Goal: Task Accomplishment & Management: Use online tool/utility

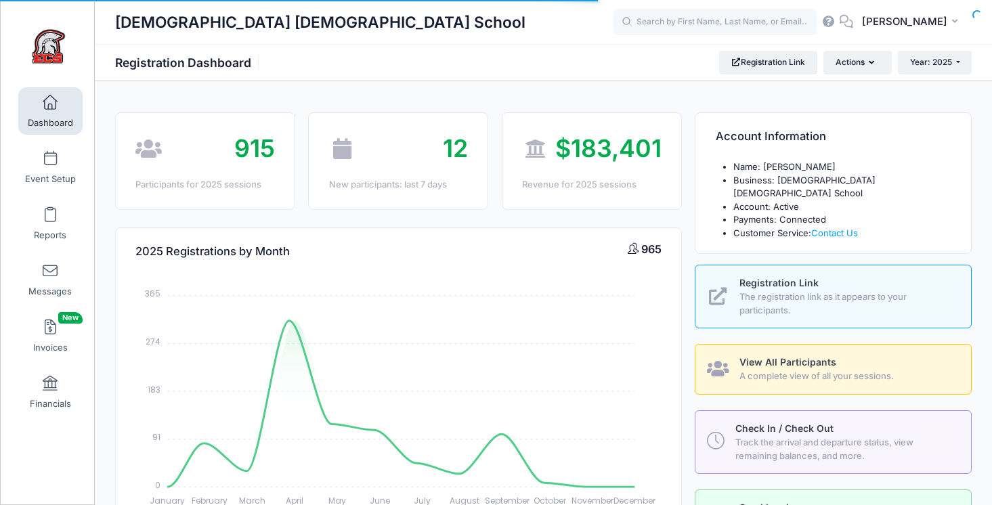
select select
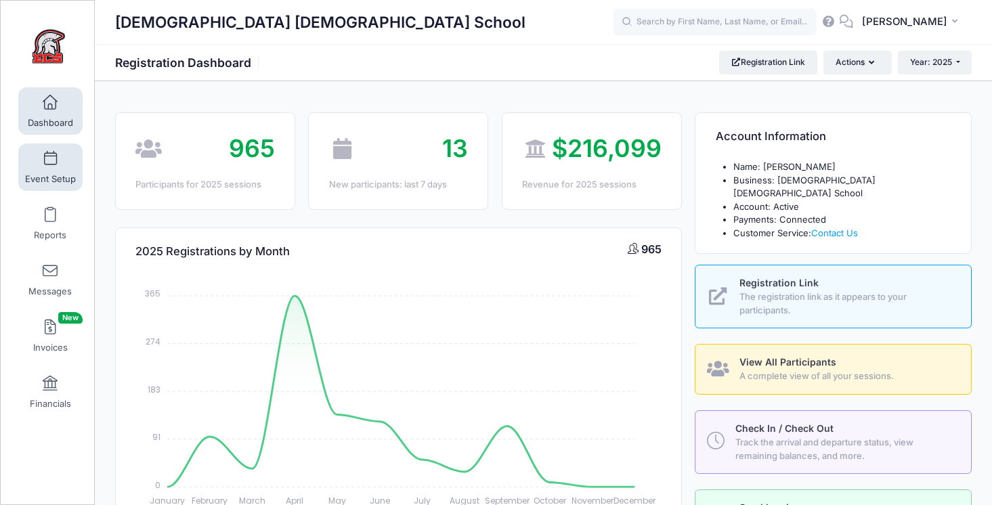
click at [50, 160] on span at bounding box center [50, 159] width 0 height 15
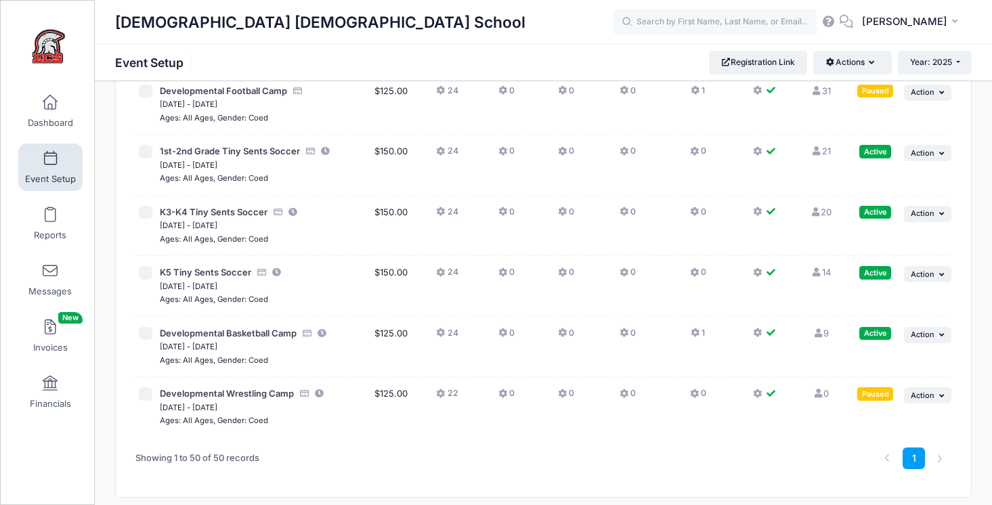
scroll to position [3320, 0]
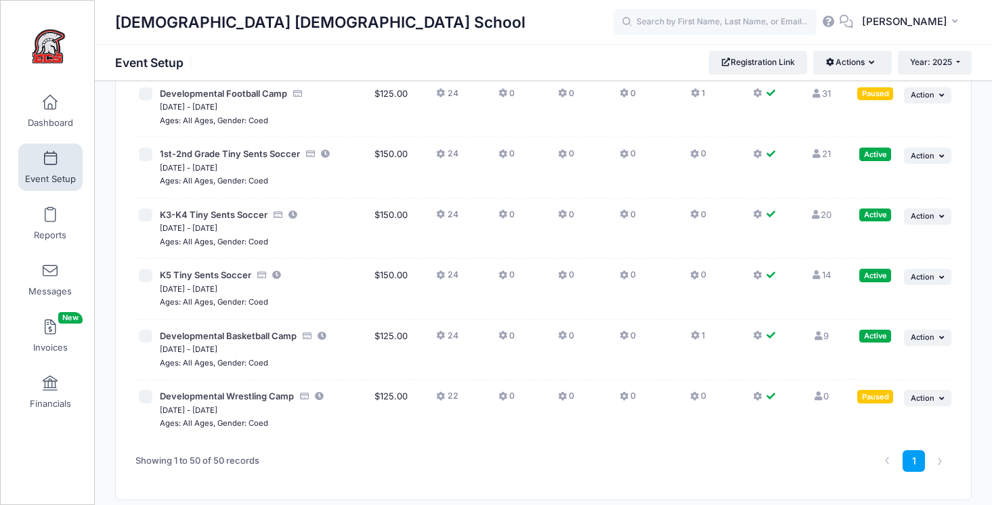
click at [146, 154] on input "checkbox" at bounding box center [146, 155] width 14 height 14
checkbox input "true"
click at [147, 215] on input "checkbox" at bounding box center [146, 215] width 14 height 14
checkbox input "true"
click at [148, 276] on input "checkbox" at bounding box center [146, 276] width 14 height 14
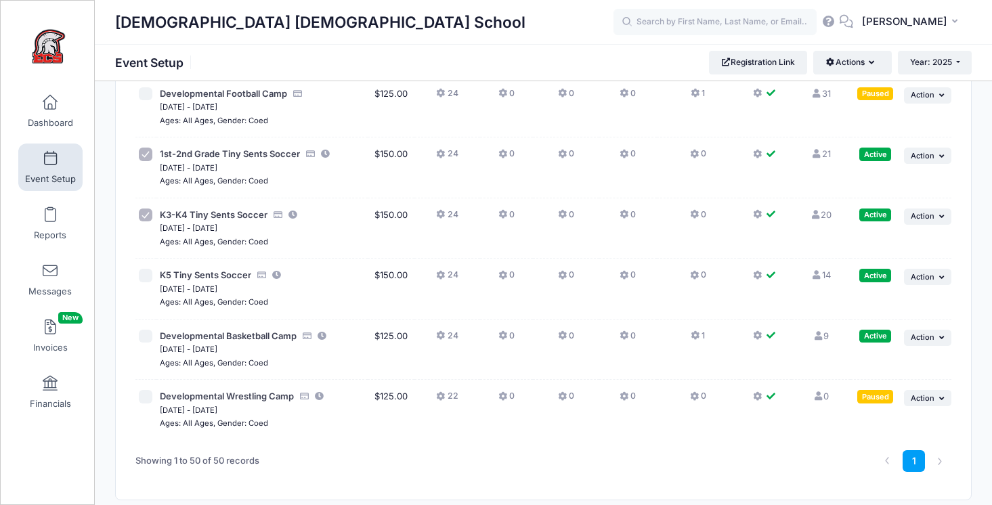
checkbox input "true"
click at [872, 63] on icon "button" at bounding box center [873, 63] width 11 height 0
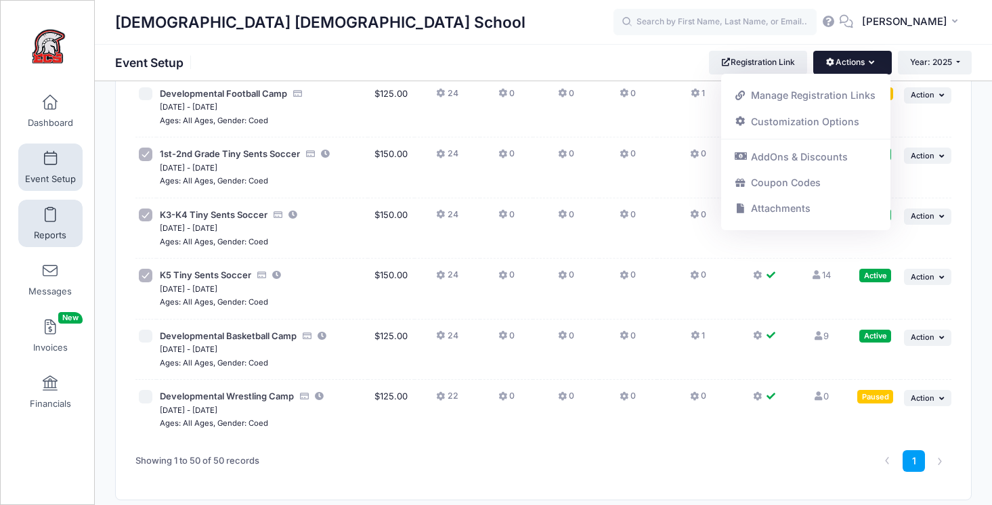
click at [50, 219] on span at bounding box center [50, 215] width 0 height 15
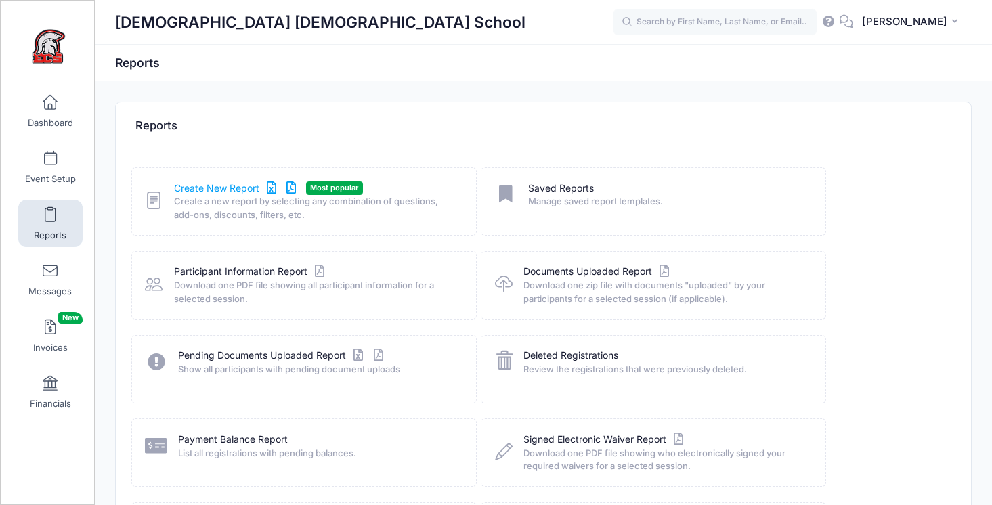
click at [200, 192] on link "Create New Report" at bounding box center [237, 188] width 126 height 14
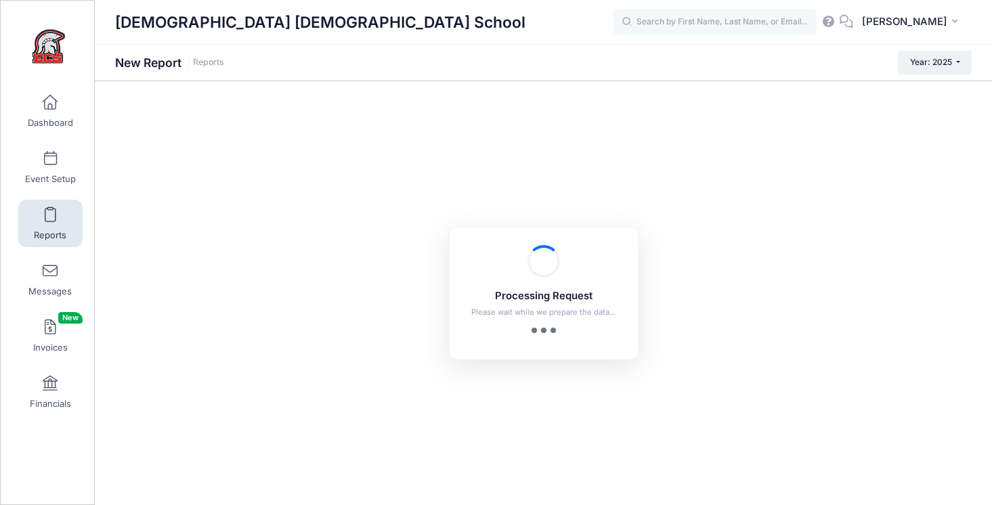
checkbox input "true"
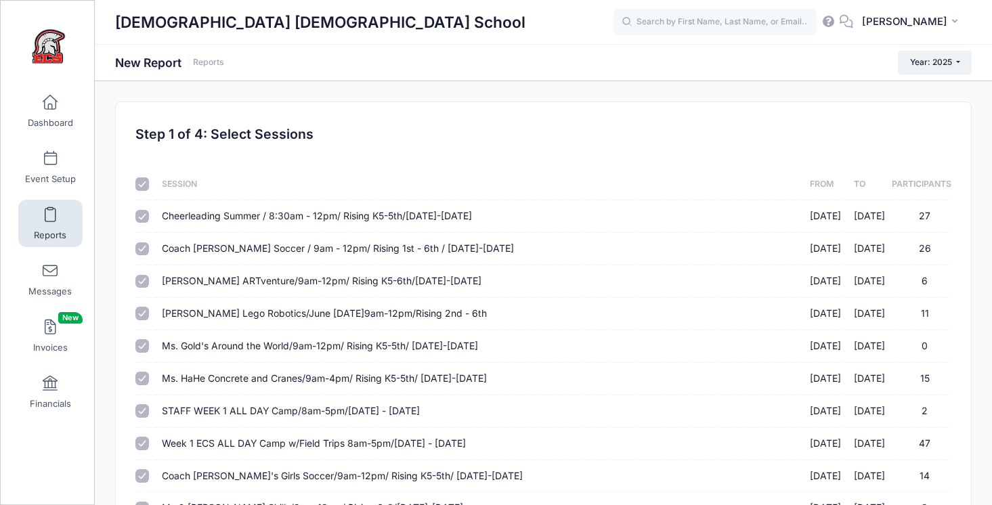
click at [146, 190] on input "checkbox" at bounding box center [142, 184] width 14 height 14
checkbox input "false"
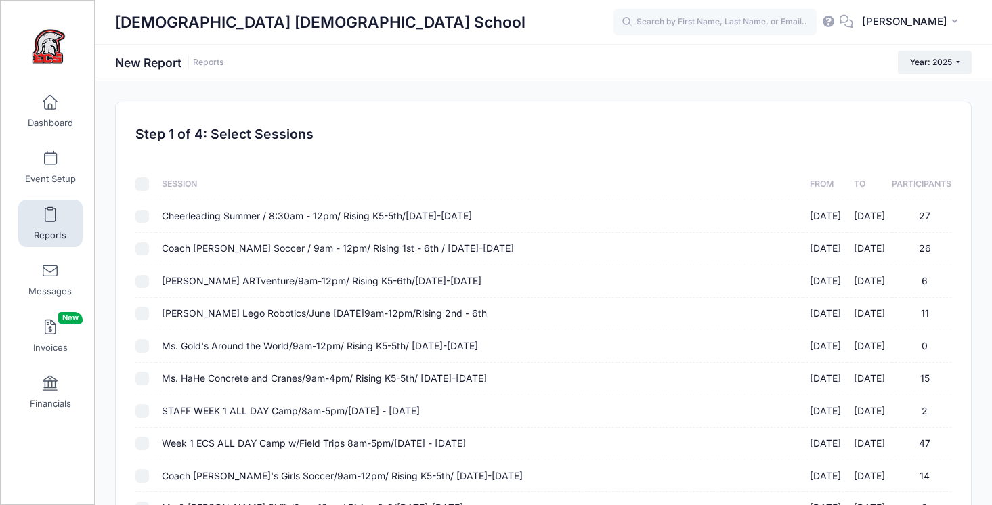
checkbox input "false"
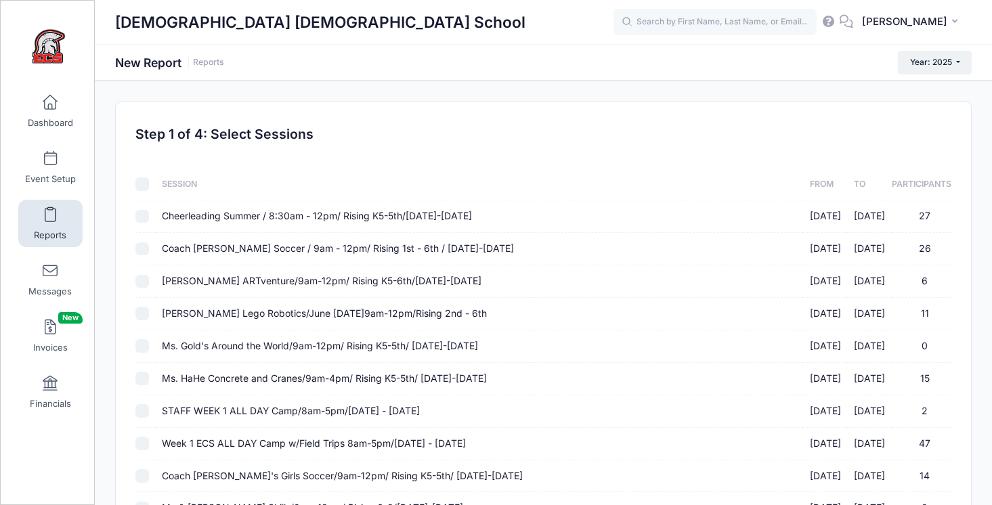
checkbox input "false"
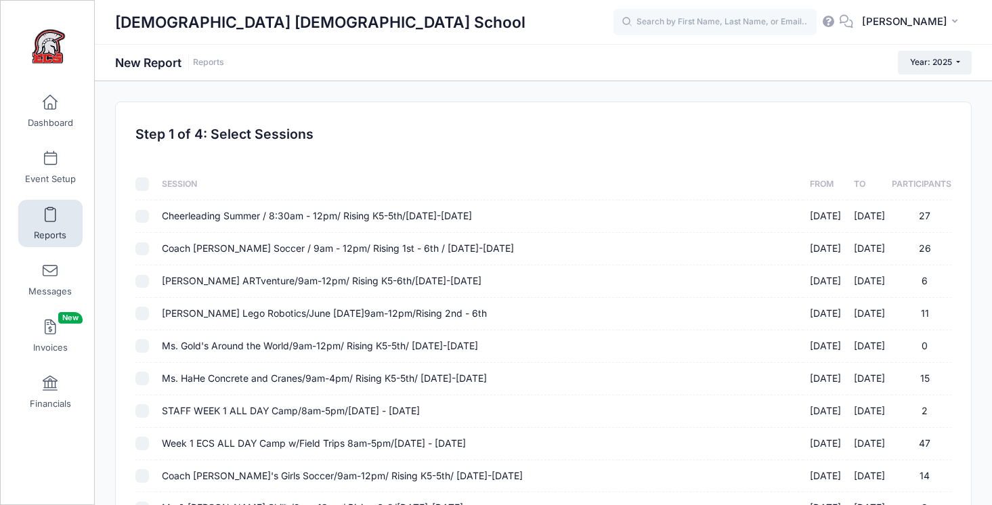
checkbox input "false"
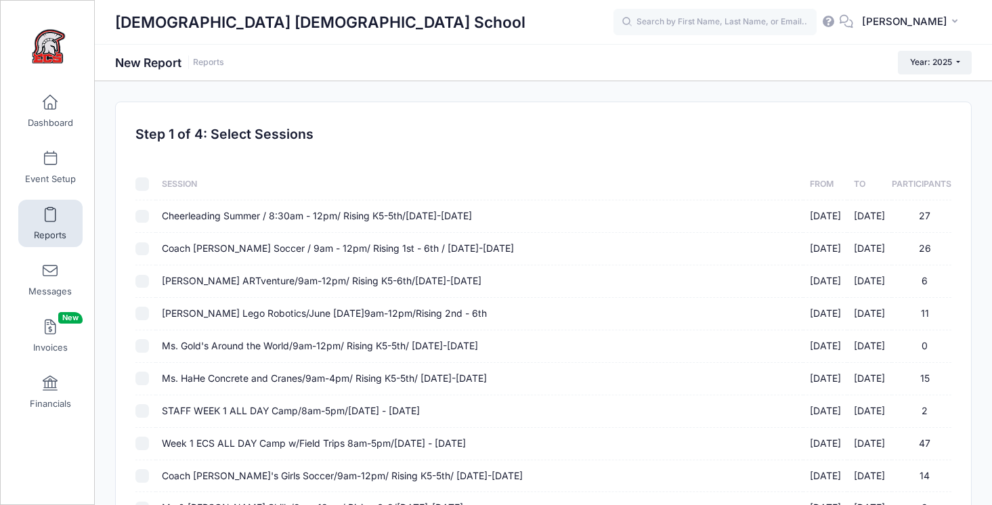
checkbox input "false"
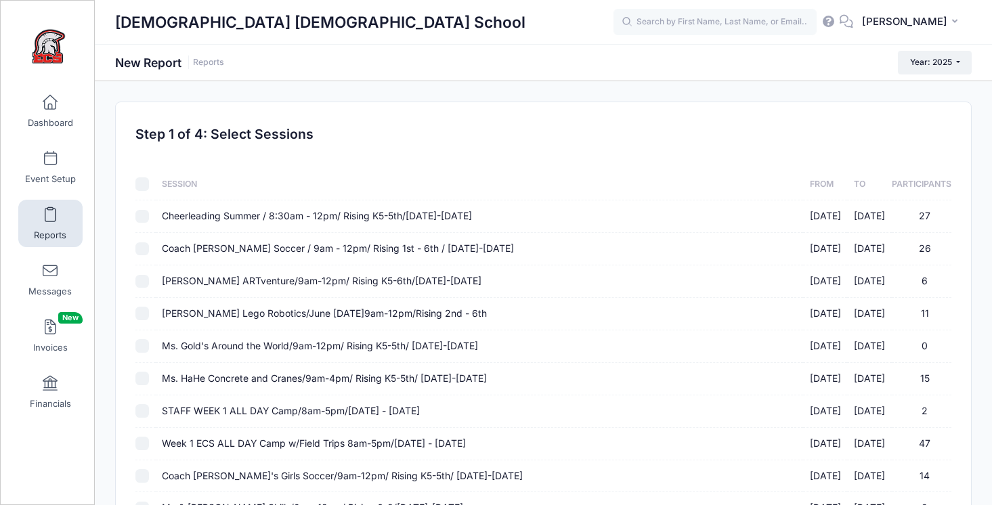
checkbox input "false"
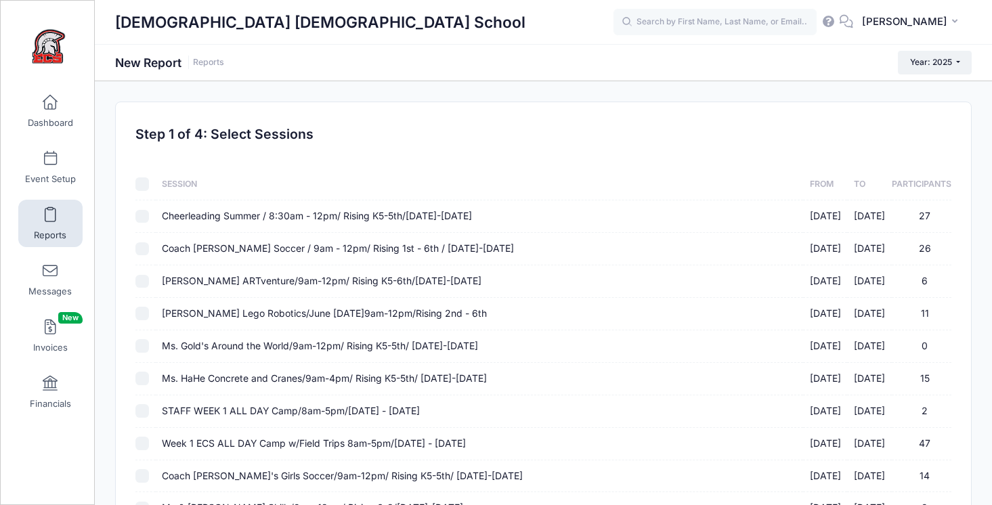
checkbox input "false"
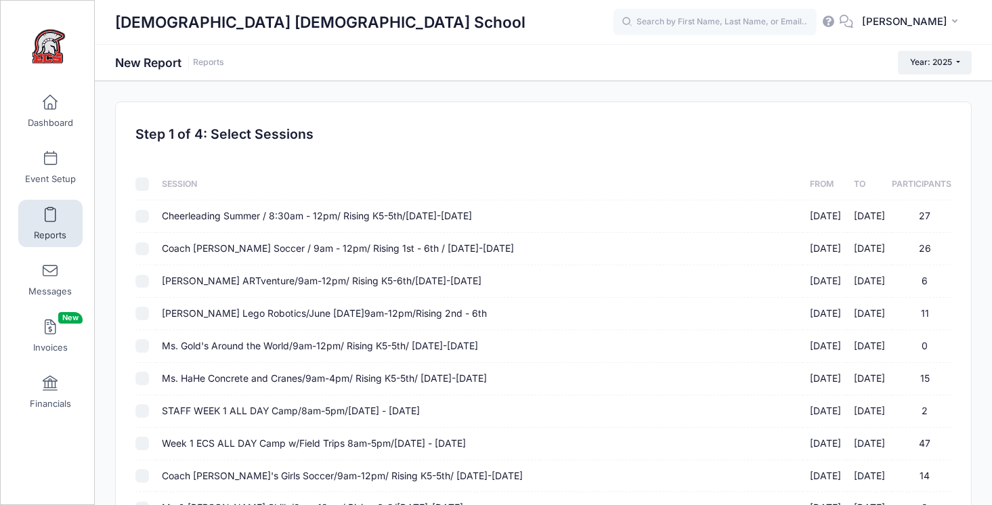
checkbox input "false"
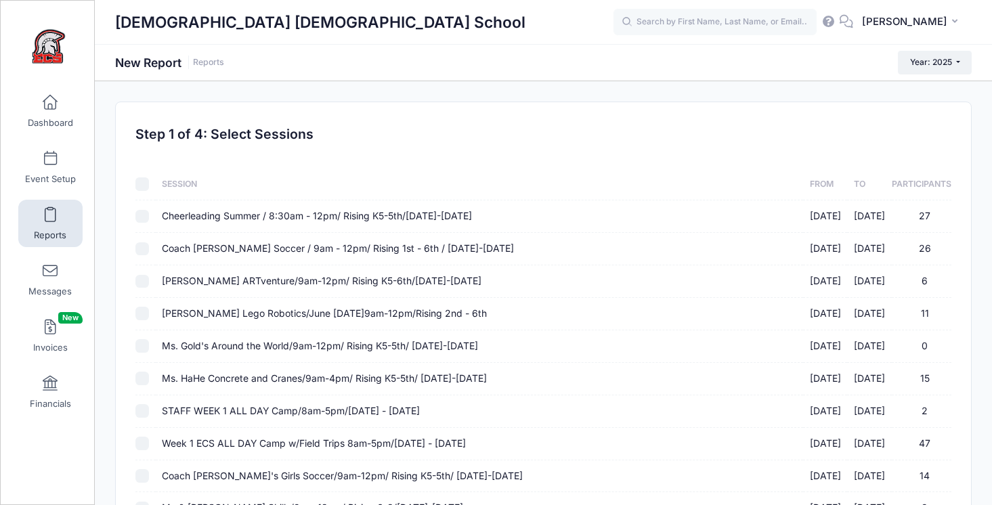
checkbox input "false"
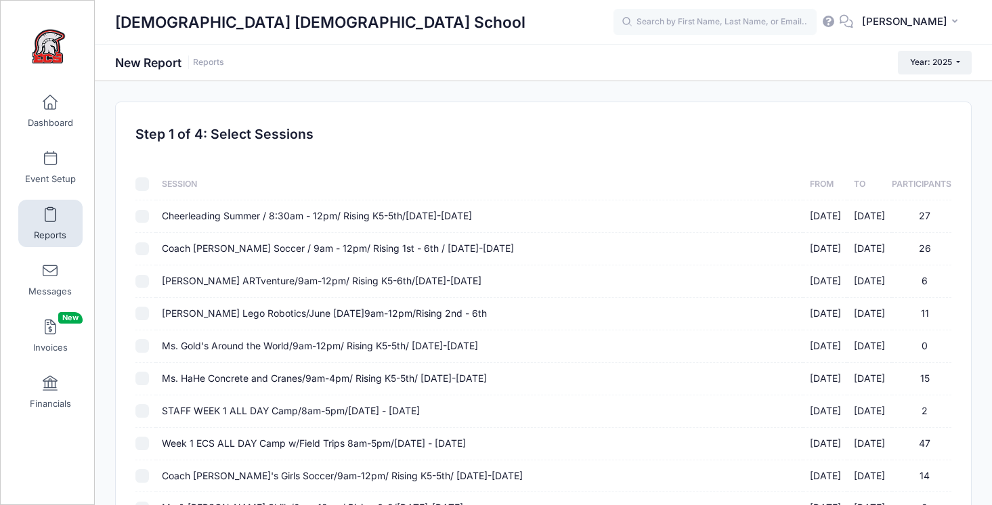
checkbox input "false"
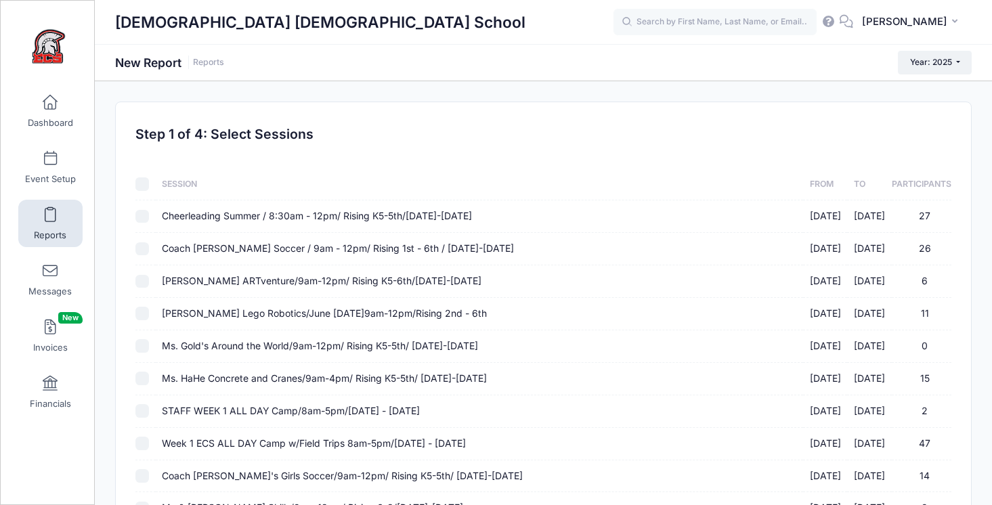
checkbox input "false"
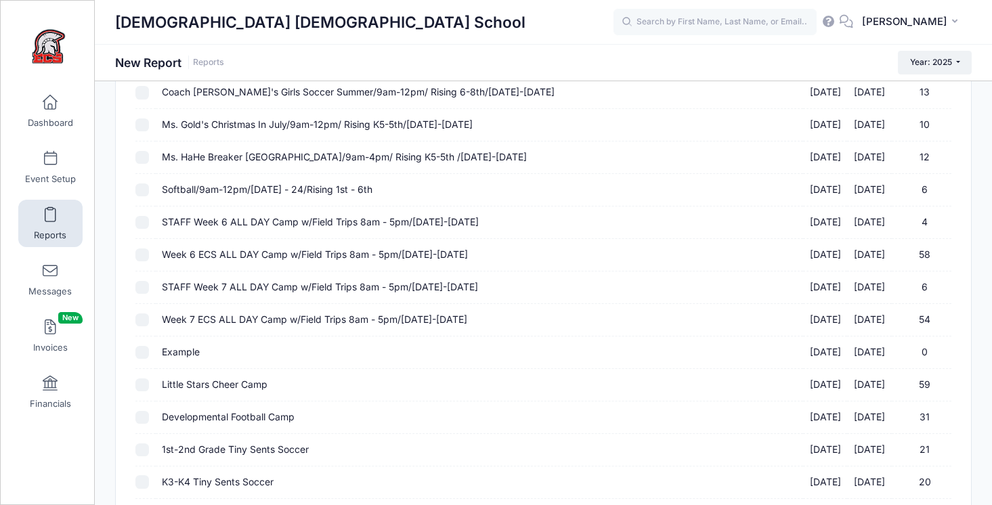
scroll to position [1455, 0]
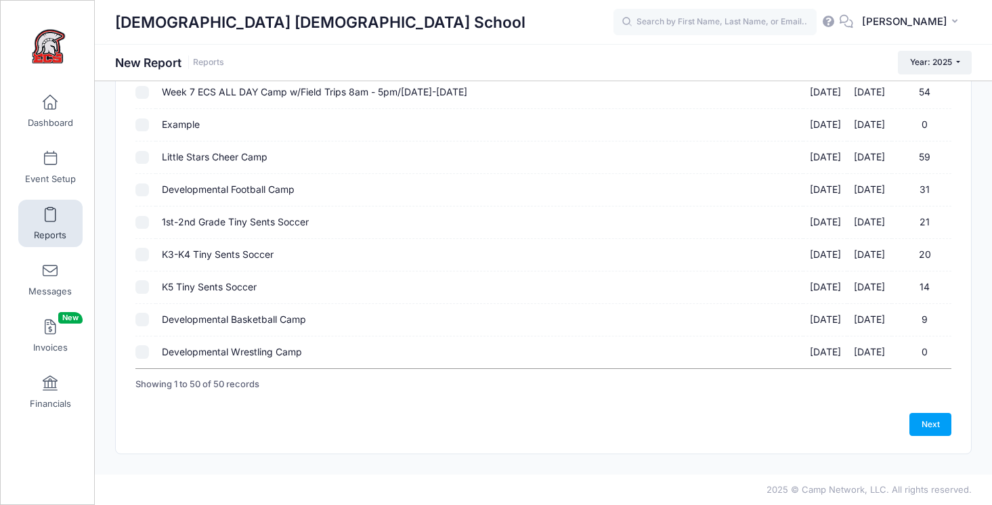
click at [141, 286] on input "K5 Tiny Sents Soccer [DATE] - [DATE] 14" at bounding box center [142, 287] width 14 height 14
checkbox input "true"
click at [146, 254] on input "K3-K4 Tiny Sents Soccer [DATE] - [DATE] 20" at bounding box center [142, 255] width 14 height 14
checkbox input "true"
click at [145, 221] on input "1st-2nd Grade Tiny Sents Soccer [DATE] - [DATE] 21" at bounding box center [142, 223] width 14 height 14
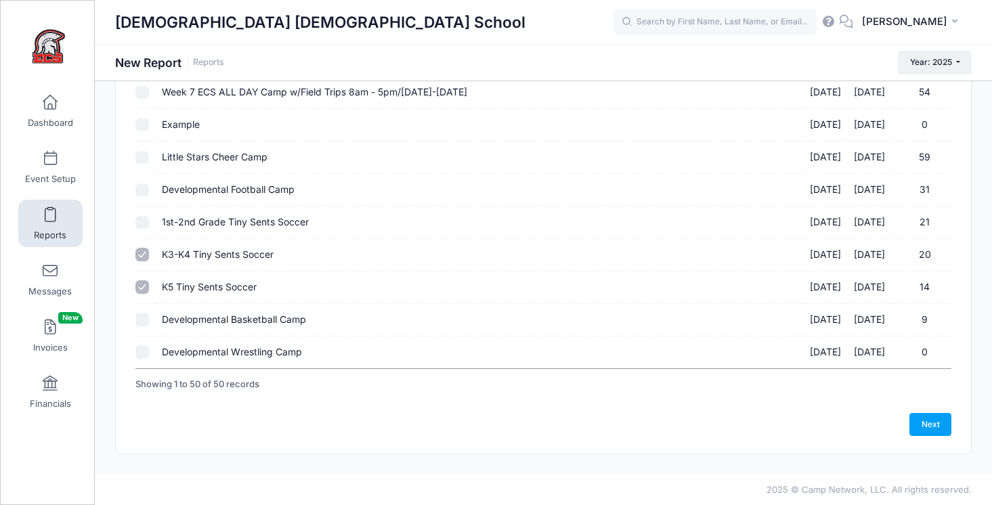
checkbox input "true"
click at [935, 428] on link "Next" at bounding box center [930, 424] width 42 height 23
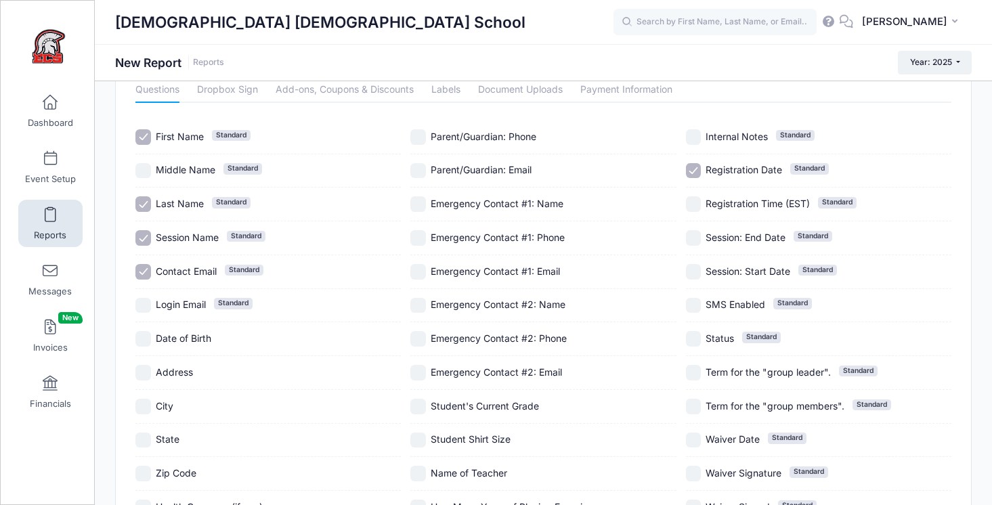
scroll to position [85, 0]
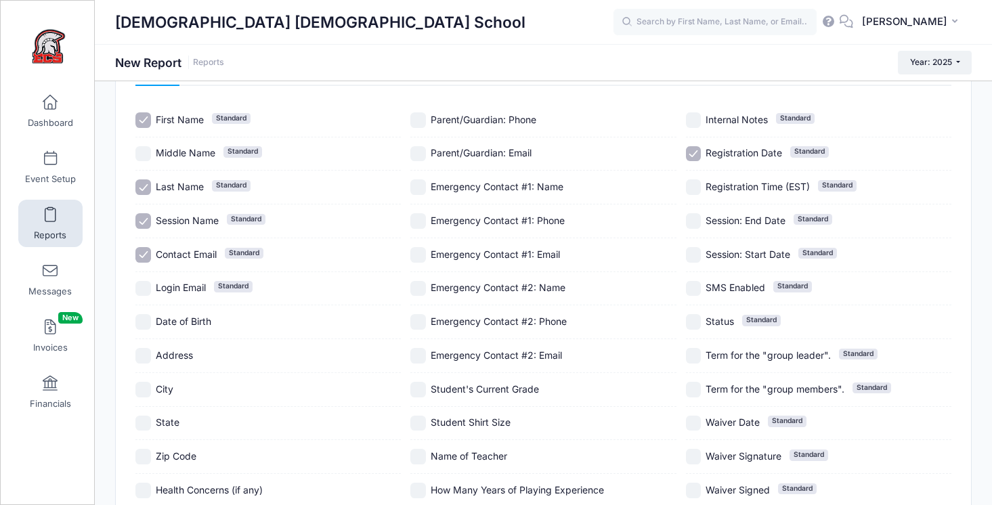
click at [146, 321] on input "Date of Birth" at bounding box center [143, 322] width 16 height 16
checkbox input "true"
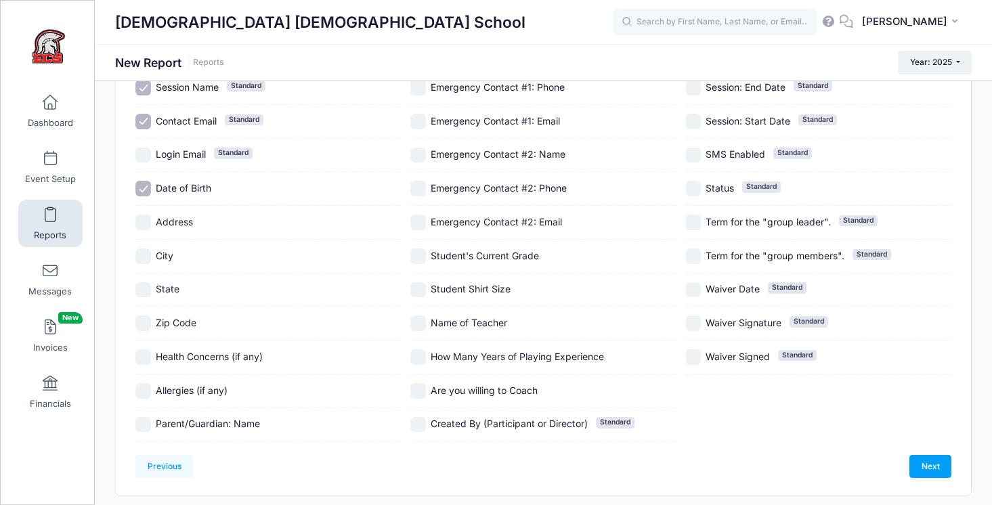
scroll to position [220, 0]
click at [422, 253] on input "Student's Current Grade" at bounding box center [418, 255] width 16 height 16
checkbox input "true"
click at [419, 356] on input "How Many Years of Playing Experience" at bounding box center [418, 356] width 16 height 16
checkbox input "true"
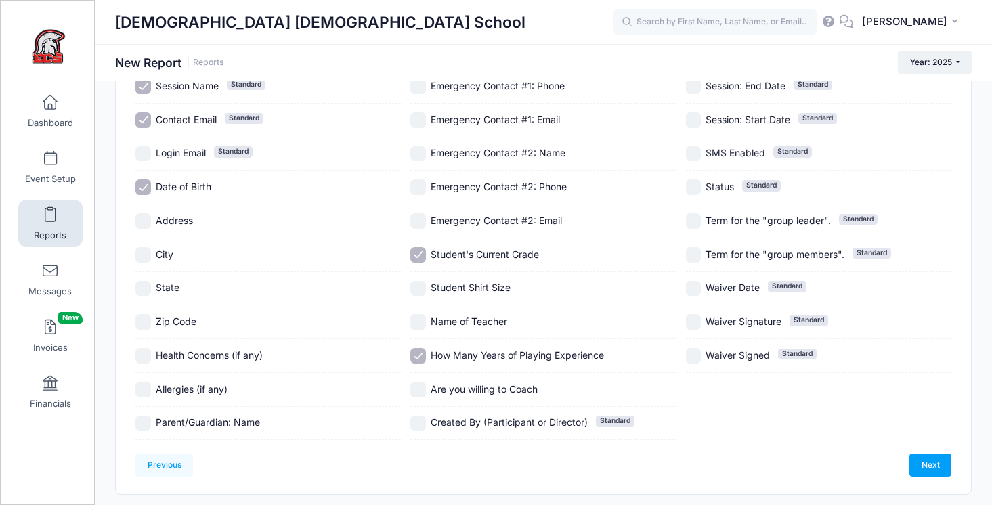
click at [420, 392] on input "Are you willing to Coach" at bounding box center [418, 390] width 16 height 16
checkbox input "true"
click at [141, 424] on input "Parent/Guardian: Name" at bounding box center [143, 424] width 16 height 16
checkbox input "true"
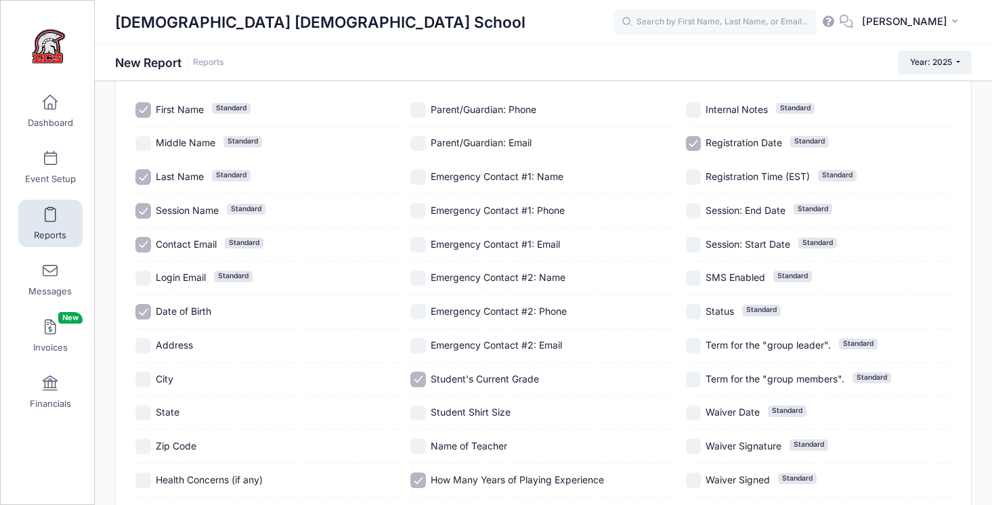
scroll to position [91, 0]
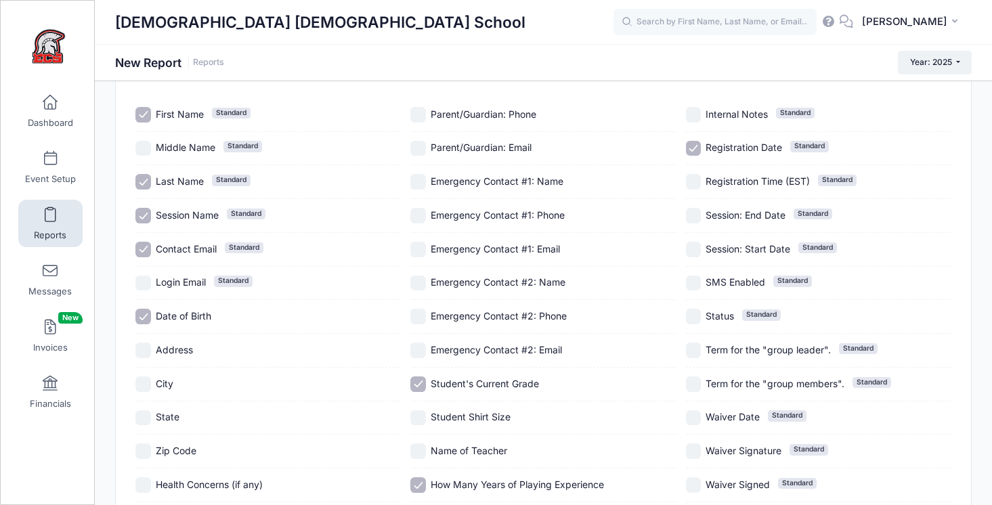
click at [420, 147] on input "Parent/Guardian: Email" at bounding box center [418, 149] width 16 height 16
checkbox input "true"
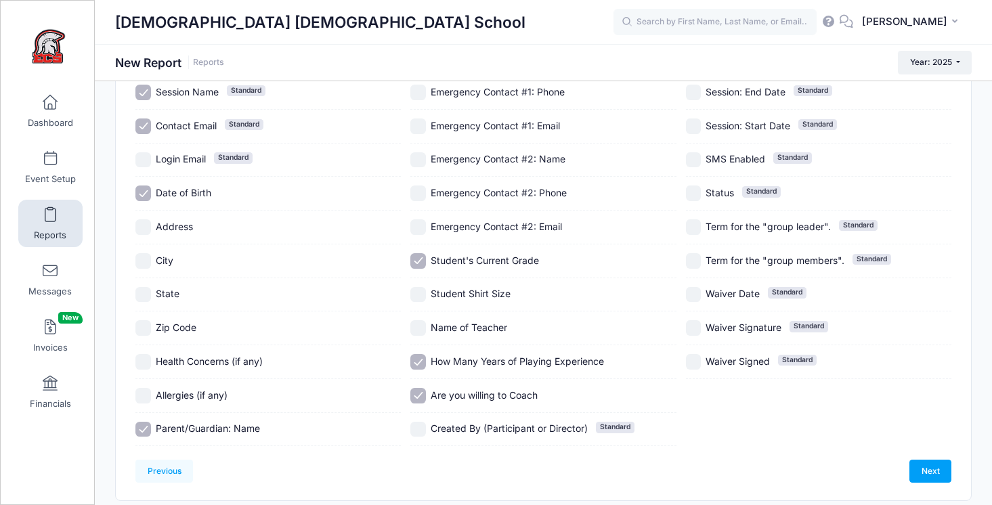
scroll to position [215, 0]
click at [420, 292] on input "Student Shirt Size" at bounding box center [418, 294] width 16 height 16
checkbox input "true"
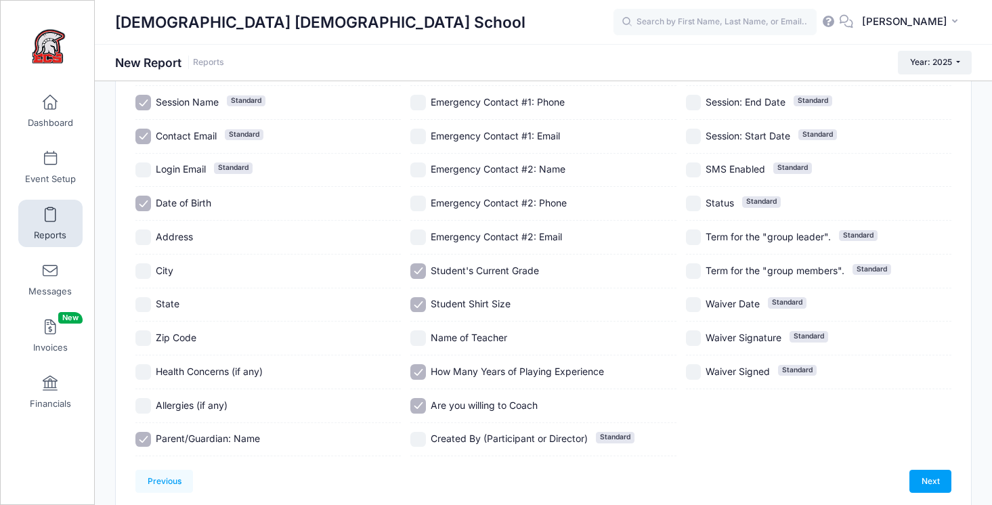
scroll to position [252, 0]
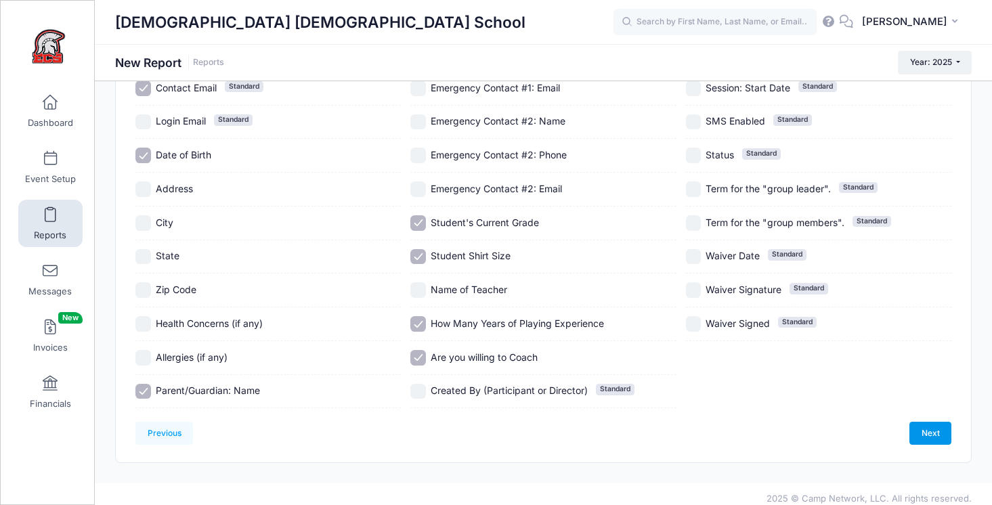
click at [933, 429] on link "Next" at bounding box center [930, 433] width 42 height 23
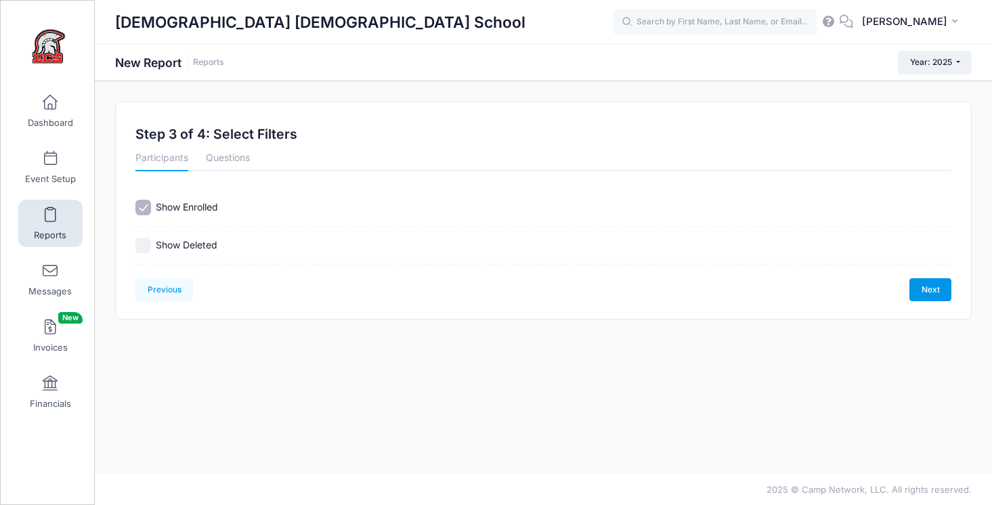
click at [935, 290] on link "Next" at bounding box center [930, 289] width 42 height 23
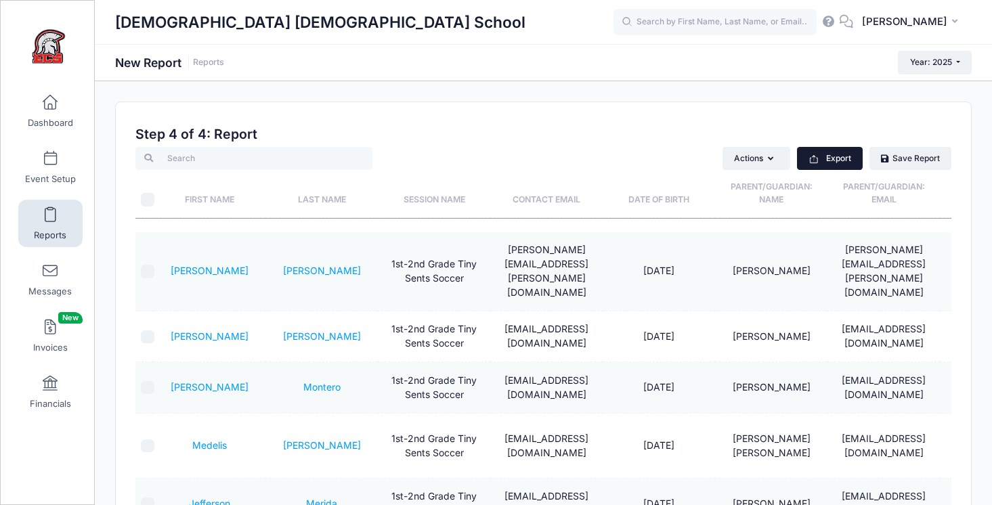
click at [840, 158] on button "Export" at bounding box center [830, 158] width 66 height 23
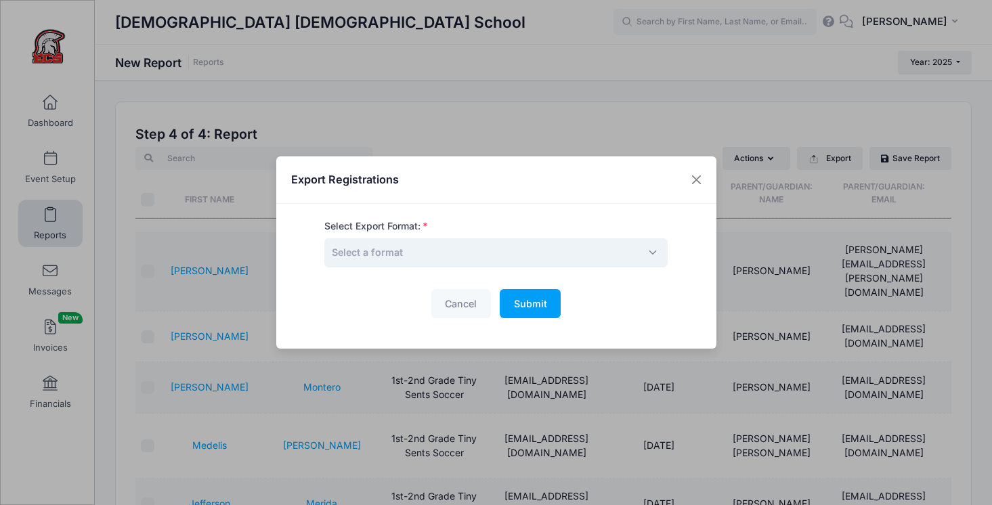
click at [627, 252] on span "Select a format" at bounding box center [495, 252] width 343 height 29
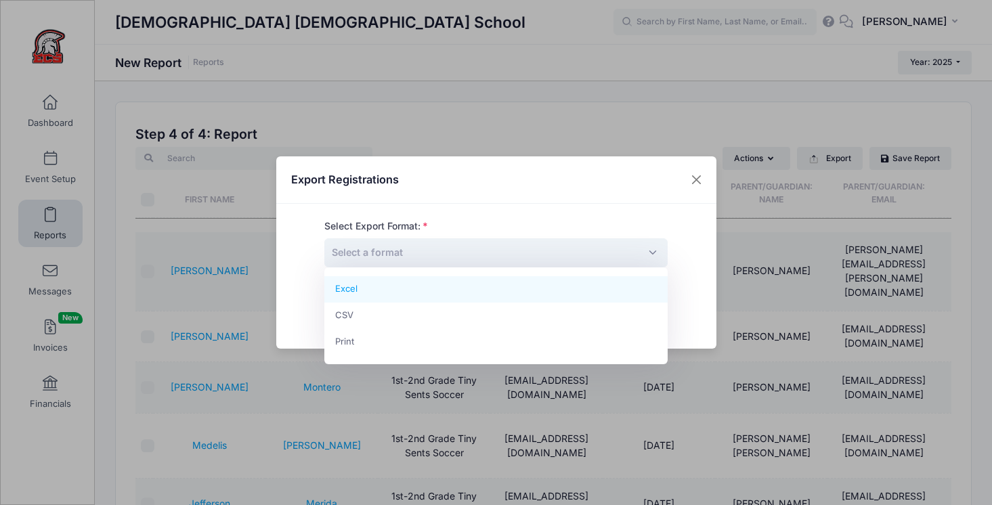
select select "excel"
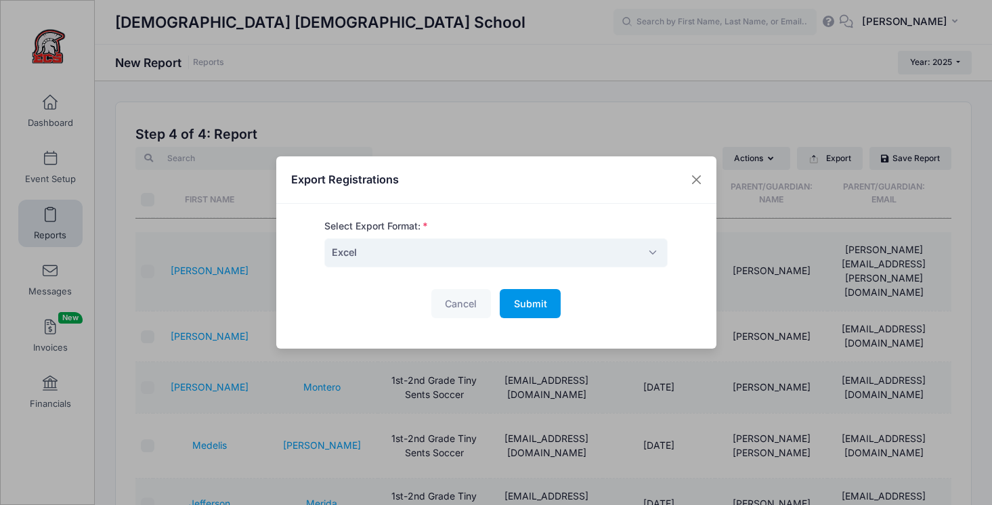
click at [532, 299] on span "Submit" at bounding box center [530, 304] width 33 height 12
